Goal: Transaction & Acquisition: Purchase product/service

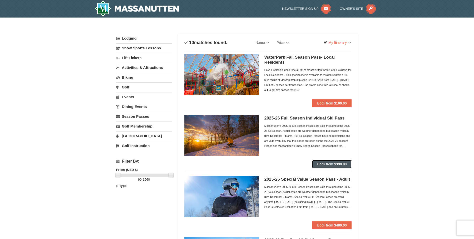
click at [335, 164] on strong "$390.00" at bounding box center [340, 164] width 13 height 4
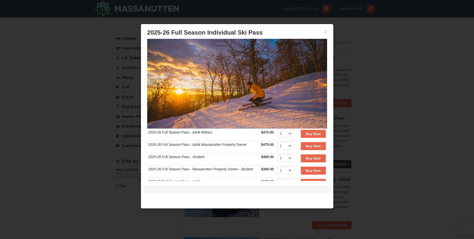
scroll to position [25, 0]
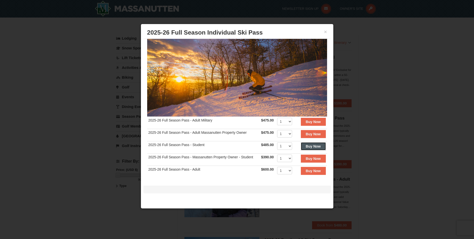
click at [306, 144] on strong "Buy Now" at bounding box center [313, 146] width 15 height 4
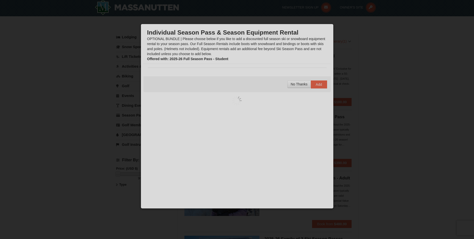
scroll to position [2, 0]
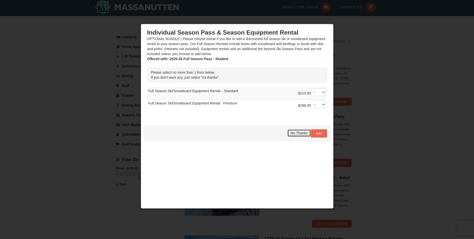
click at [296, 132] on span "No Thanks" at bounding box center [299, 133] width 17 height 4
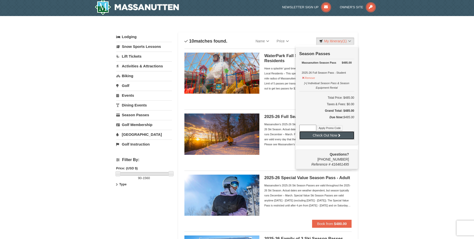
click at [341, 136] on button "Check Out Now" at bounding box center [327, 135] width 55 height 8
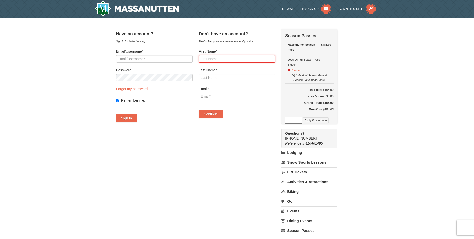
click at [246, 60] on input "First Name*" at bounding box center [237, 59] width 77 height 8
type input "Rachel"
type input "Burner"
click at [225, 95] on input "Email*" at bounding box center [237, 97] width 77 height 8
type input "rlbhokie@vt.edu"
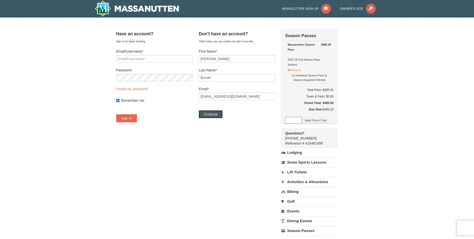
click at [222, 115] on button "Continue" at bounding box center [211, 114] width 24 height 8
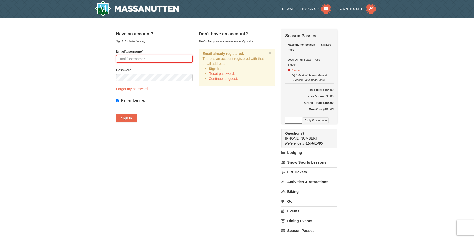
click at [164, 59] on input "Email/Username*" at bounding box center [154, 59] width 77 height 8
type input "rlbhokie@vt.edu"
click at [193, 74] on div "Password" at bounding box center [154, 75] width 77 height 14
click at [193, 86] on form "Email/Username* rlbhokie@vt.edu Password Forgot my password Remember me. Sign In" at bounding box center [154, 85] width 77 height 73
click at [134, 122] on button "Sign In" at bounding box center [126, 118] width 21 height 8
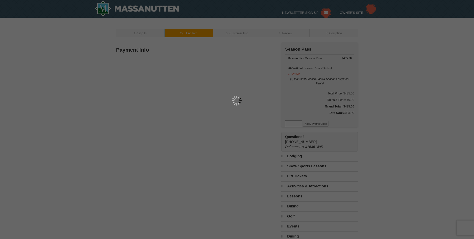
type input "[PERSON_NAME]"
type input "132 Good Mill Rd"
type input "Rileyville"
type input "22650"
type input "540"
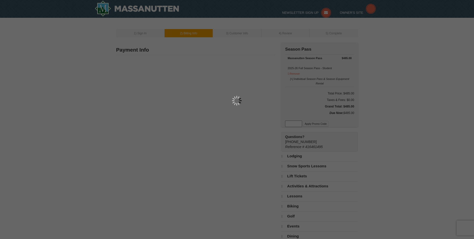
type input "742"
type input "4152"
type input "Rlbhokie@vt.edu"
select select "VA"
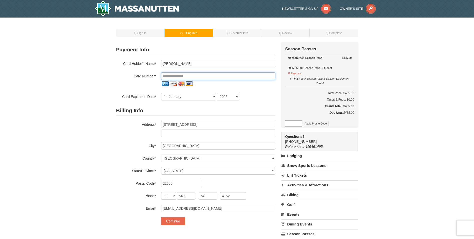
click at [215, 74] on input "tel" at bounding box center [218, 76] width 114 height 8
type input "**********"
select select "3"
select select "2028"
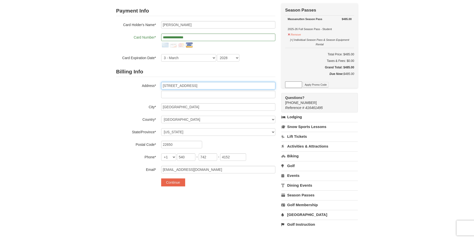
scroll to position [50, 0]
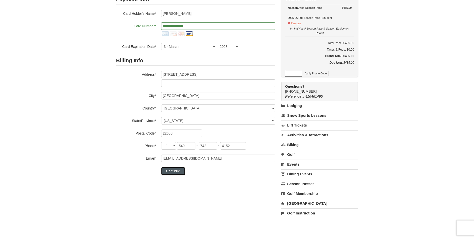
click at [175, 172] on button "Continue" at bounding box center [173, 171] width 24 height 8
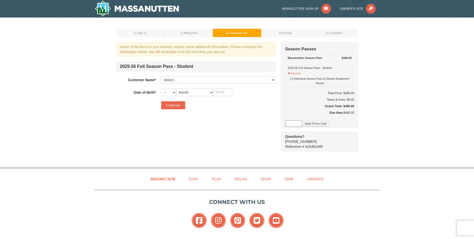
click at [246, 74] on div "2025-26 Full Season Pass - Student Customer Name* Select... Rachel Burner Ethan…" at bounding box center [195, 79] width 159 height 35
click at [246, 80] on select "Select... Rachel Burner Ethan Sours Parker Price Add New..." at bounding box center [218, 80] width 114 height 8
select select "20776210"
click at [161, 76] on select "Select... Rachel Burner Ethan Sours Parker Price Add New..." at bounding box center [218, 80] width 114 height 8
select select "20"
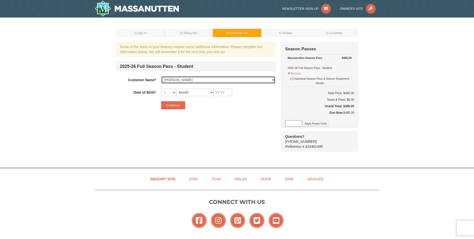
select select "08"
type input "2008"
click at [169, 107] on button "Continue" at bounding box center [173, 105] width 24 height 8
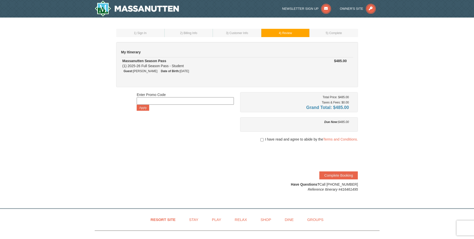
click at [277, 138] on span "I have read and agree to abide by the Terms and Conditions." at bounding box center [311, 139] width 93 height 5
click at [343, 140] on link "Terms and Conditions." at bounding box center [340, 139] width 35 height 4
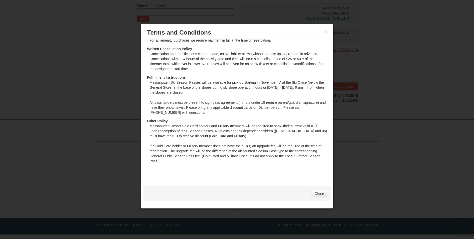
scroll to position [89, 0]
click at [317, 192] on link "Close" at bounding box center [320, 193] width 16 height 8
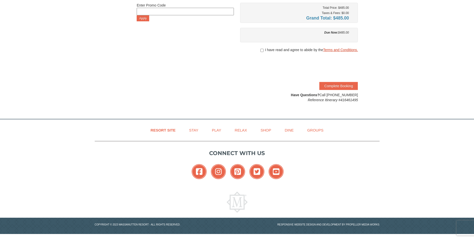
click at [336, 49] on link "Terms and Conditions." at bounding box center [340, 50] width 35 height 4
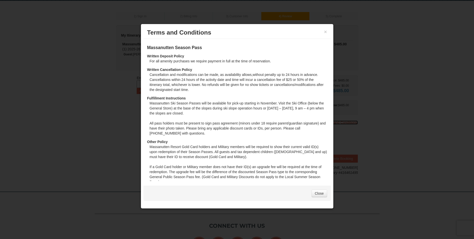
scroll to position [14, 0]
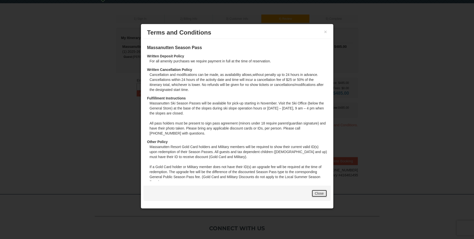
click at [319, 196] on link "Close" at bounding box center [320, 193] width 16 height 8
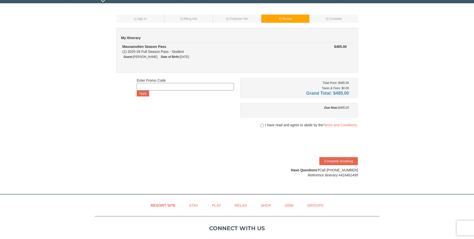
click at [285, 128] on div at bounding box center [299, 129] width 118 height 5
click at [289, 125] on span "I have read and agree to abide by the Terms and Conditions." at bounding box center [311, 124] width 93 height 5
click at [267, 127] on span "I have read and agree to abide by the Terms and Conditions." at bounding box center [311, 124] width 93 height 5
click at [263, 126] on input "checkbox" at bounding box center [262, 125] width 3 height 4
checkbox input "true"
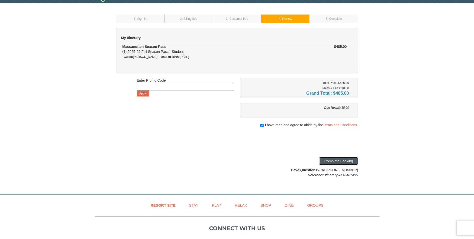
click at [353, 162] on button "Complete Booking" at bounding box center [339, 161] width 39 height 8
